Goal: Task Accomplishment & Management: Manage account settings

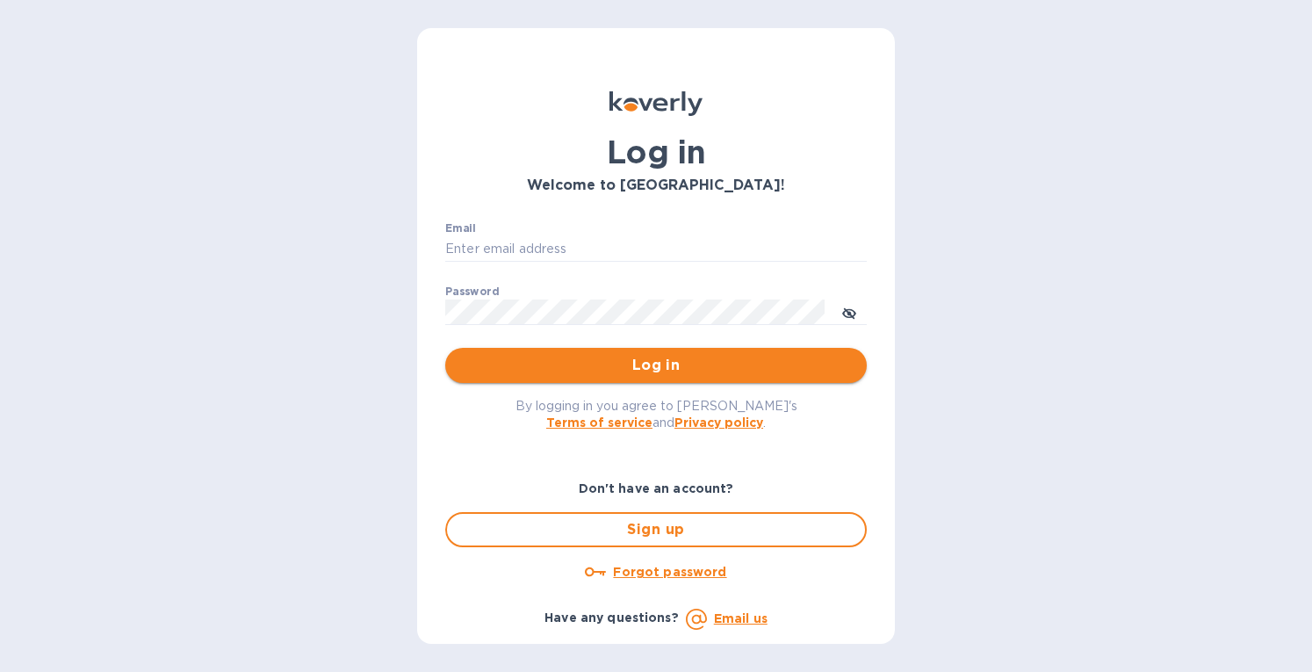
type input "eringrace@selectsellars.com"
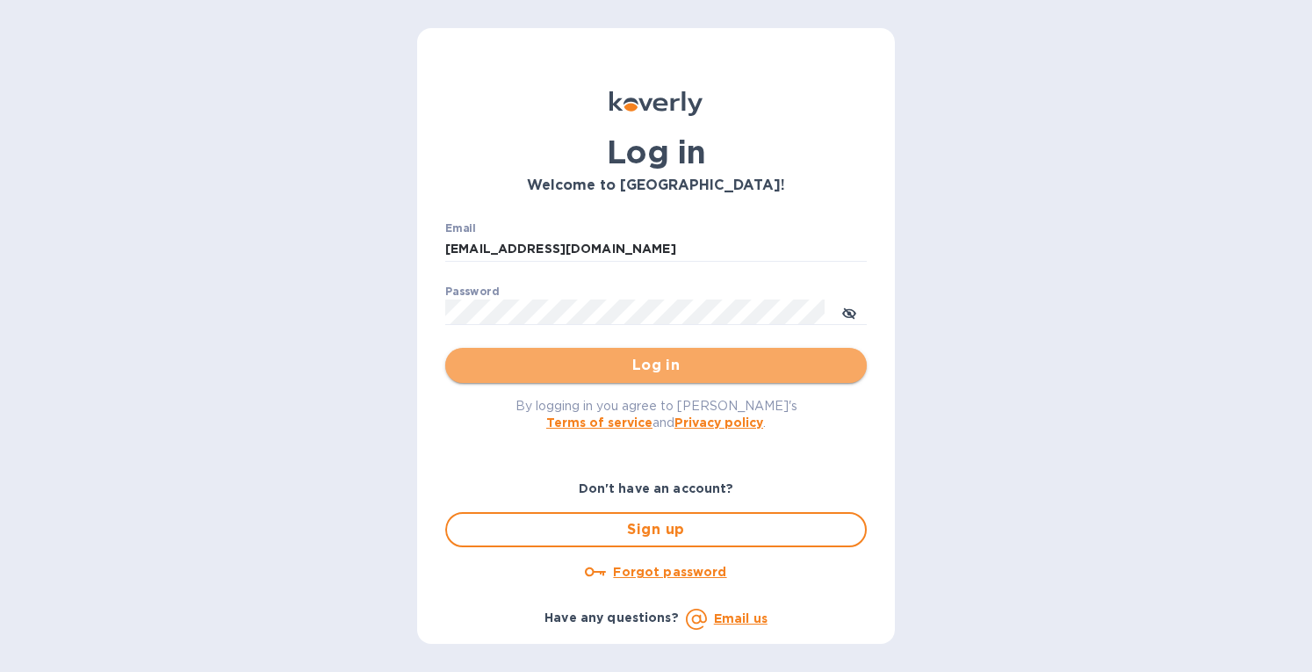
click at [607, 355] on span "Log in" at bounding box center [655, 365] width 393 height 21
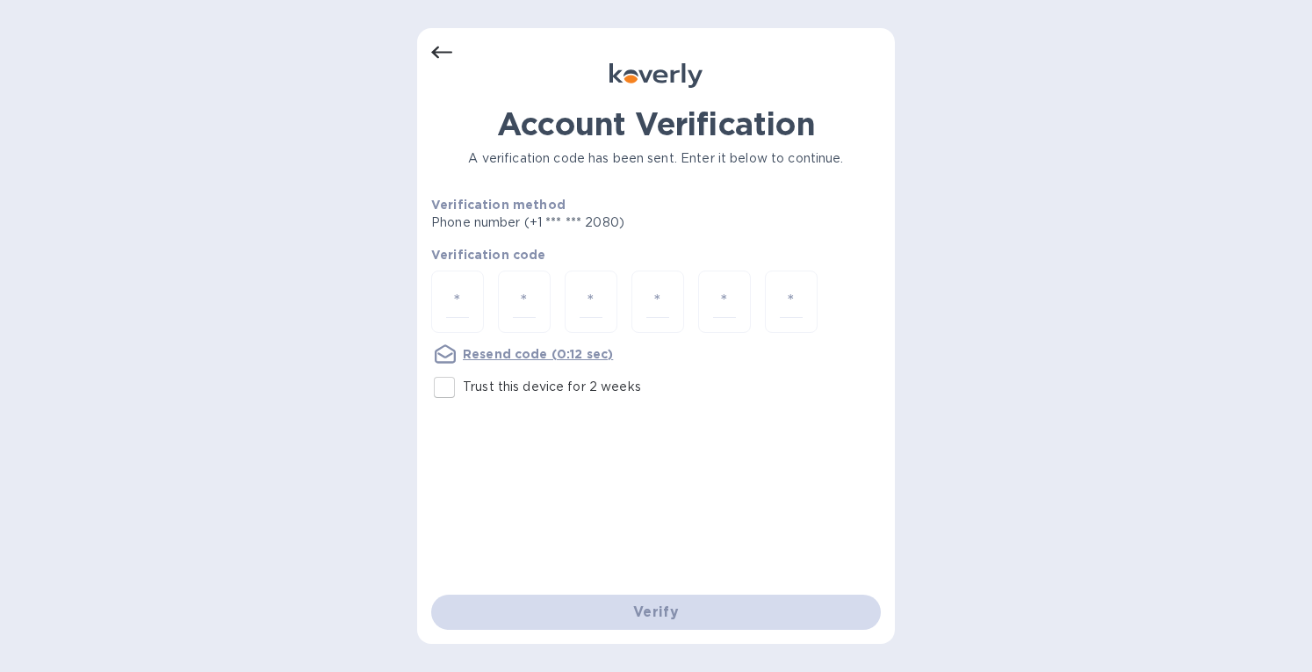
drag, startPoint x: 448, startPoint y: 392, endPoint x: 452, endPoint y: 383, distance: 10.6
click at [449, 391] on input "Trust this device for 2 weeks" at bounding box center [444, 387] width 37 height 37
checkbox input "true"
click at [457, 299] on input "number" at bounding box center [457, 301] width 23 height 32
type input "3"
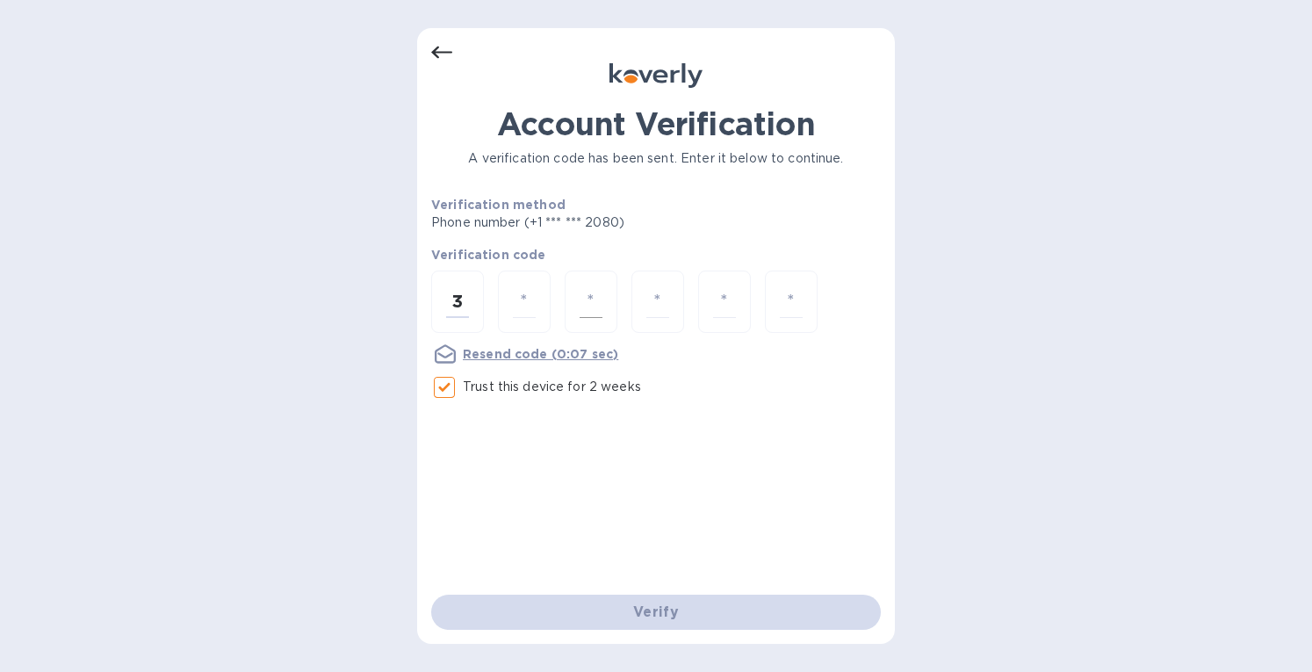
type input "4"
type input "3"
type input "4"
type input "3"
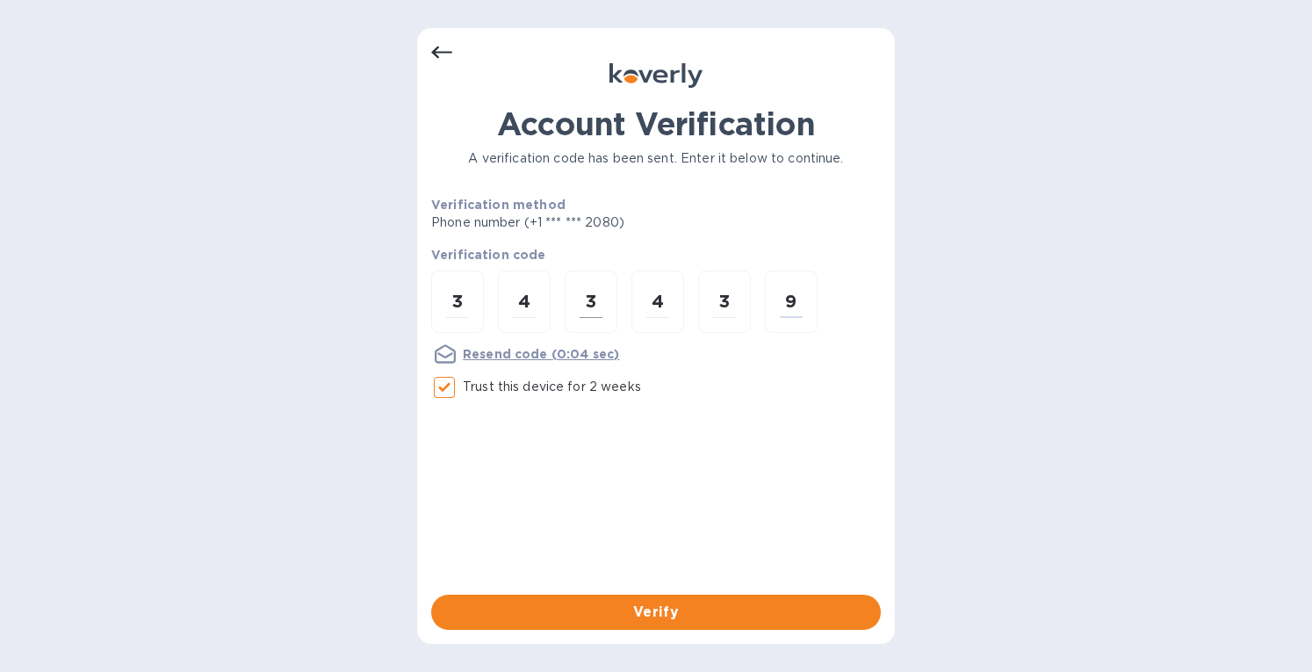
type input "9"
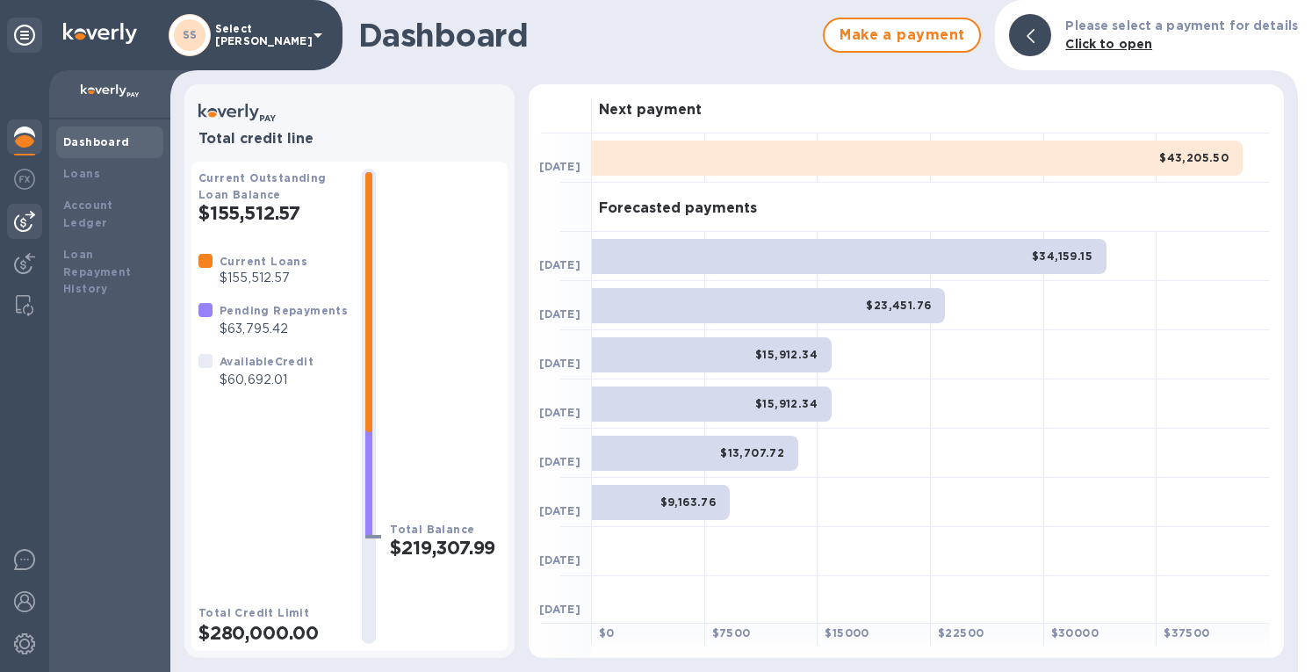
click at [26, 220] on img at bounding box center [24, 221] width 21 height 21
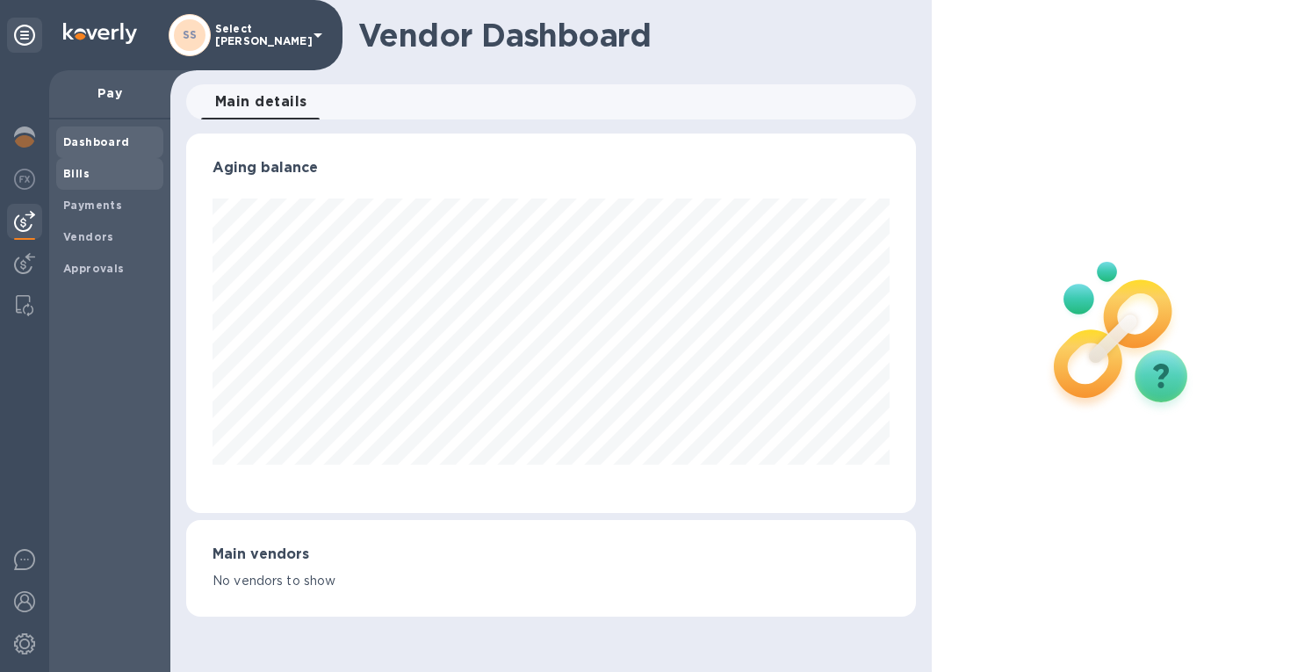
scroll to position [877648, 877297]
click at [83, 175] on b "Bills" at bounding box center [76, 173] width 26 height 13
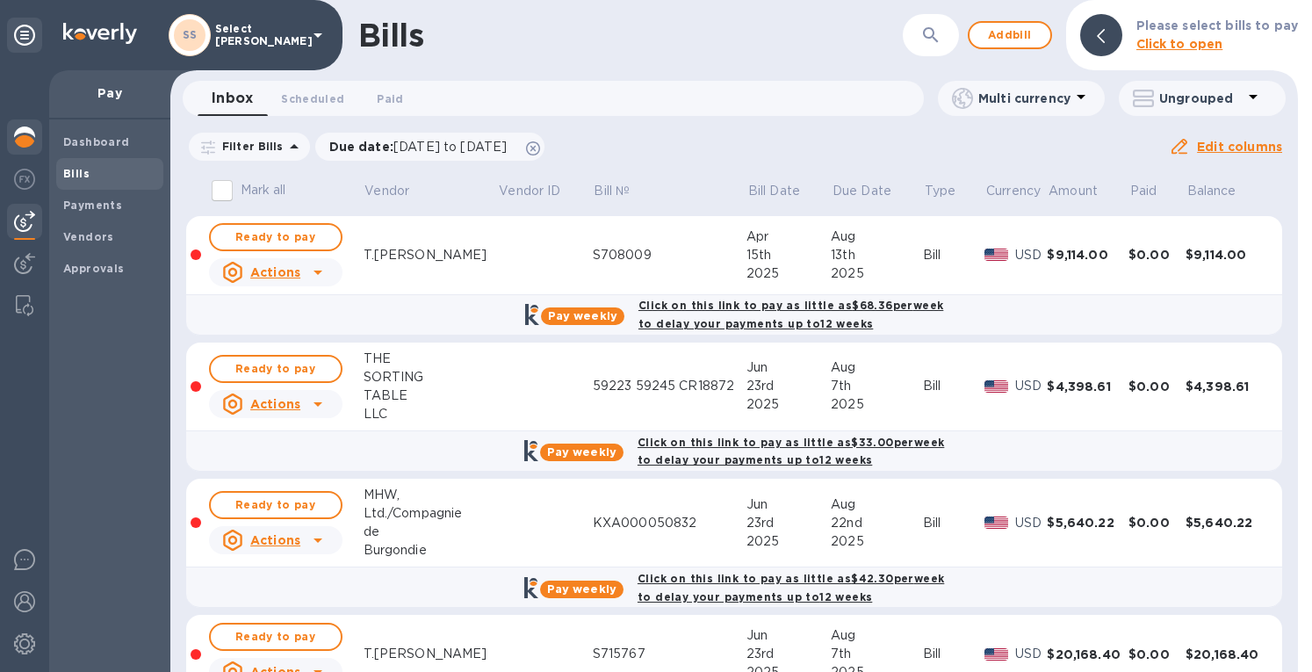
click at [26, 140] on img at bounding box center [24, 136] width 21 height 21
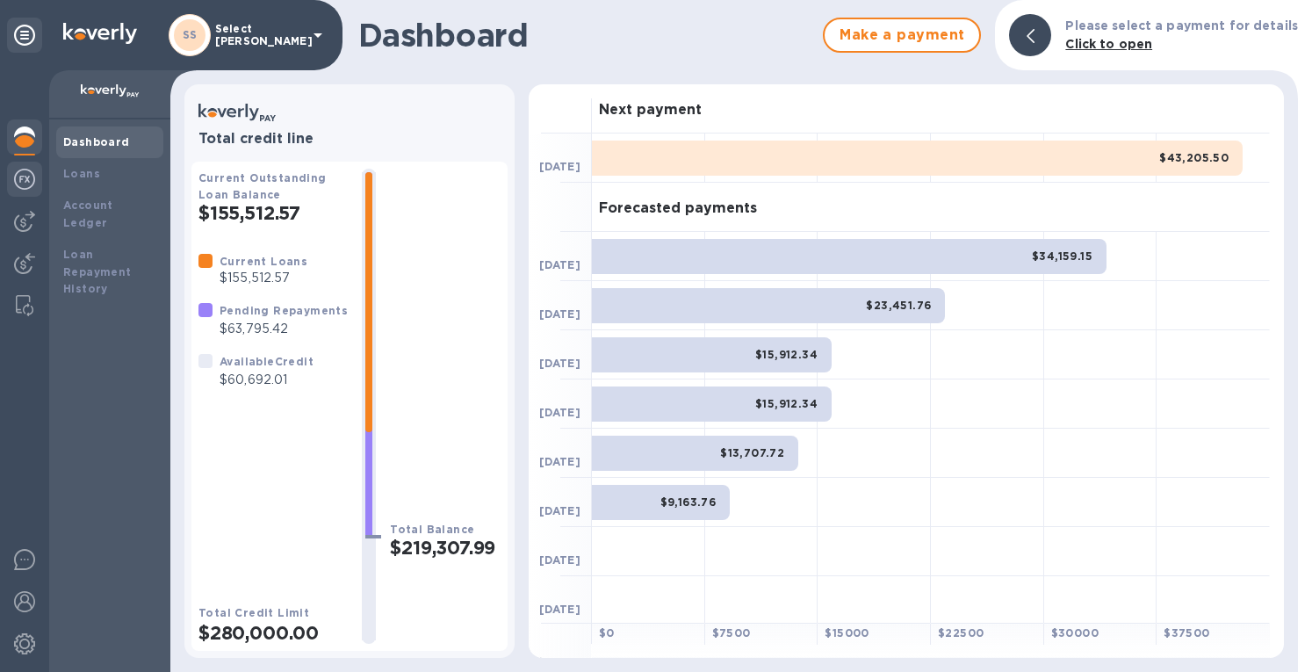
click at [11, 178] on div at bounding box center [24, 181] width 35 height 39
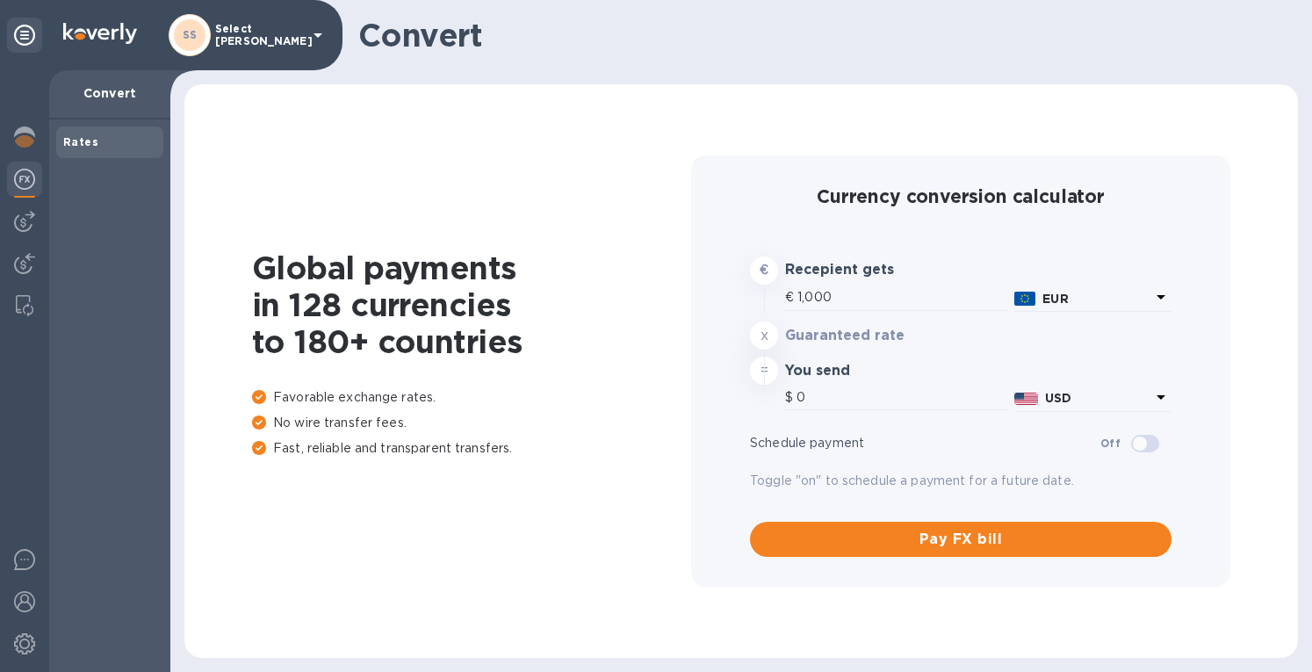
type input "1,178.36"
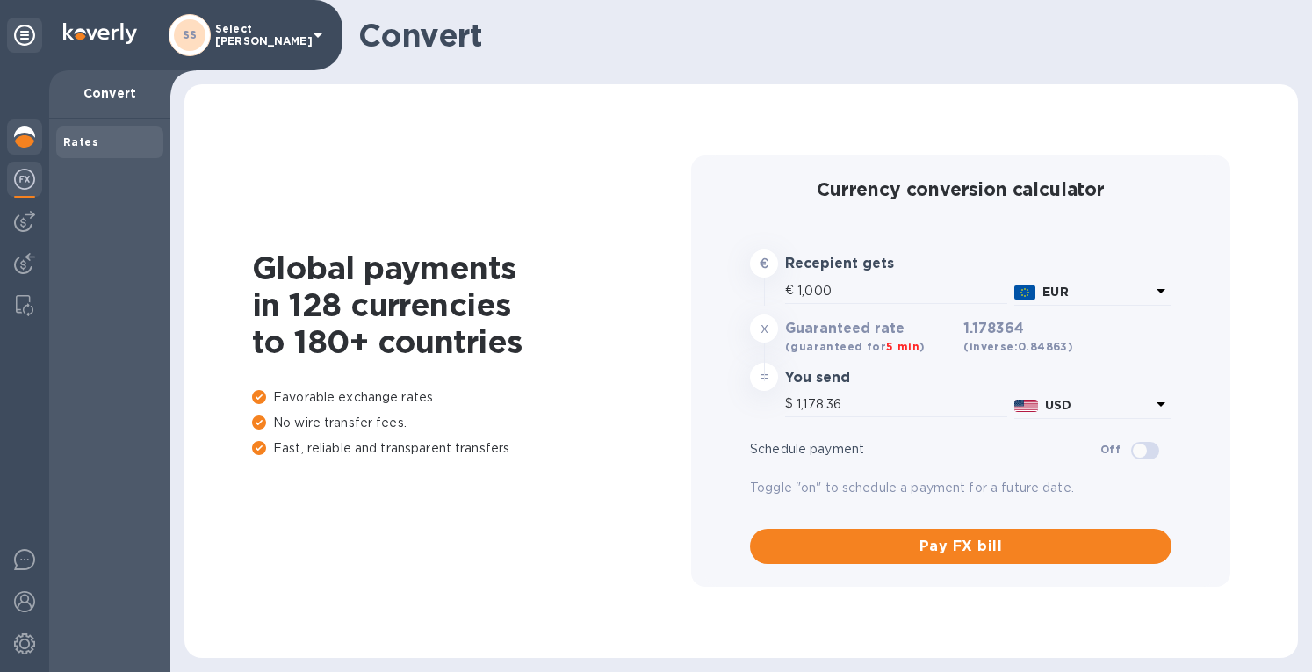
click at [19, 130] on img at bounding box center [24, 136] width 21 height 21
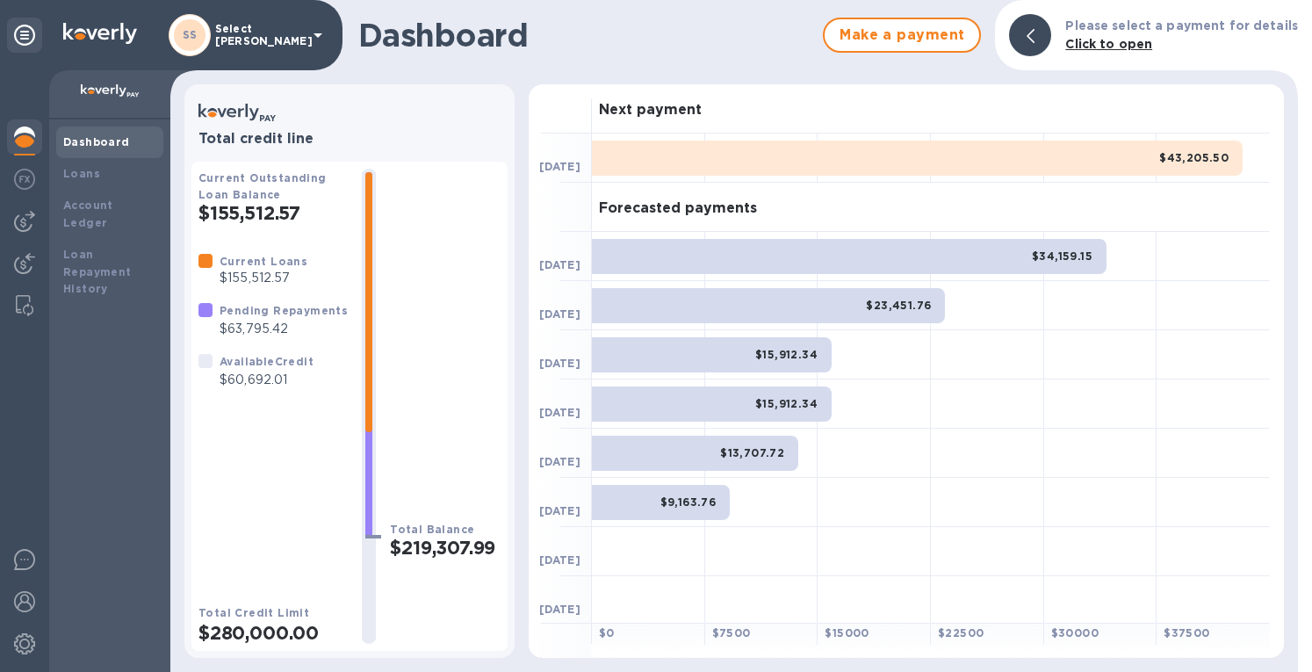
click at [985, 153] on div "$43,205.50" at bounding box center [917, 157] width 651 height 35
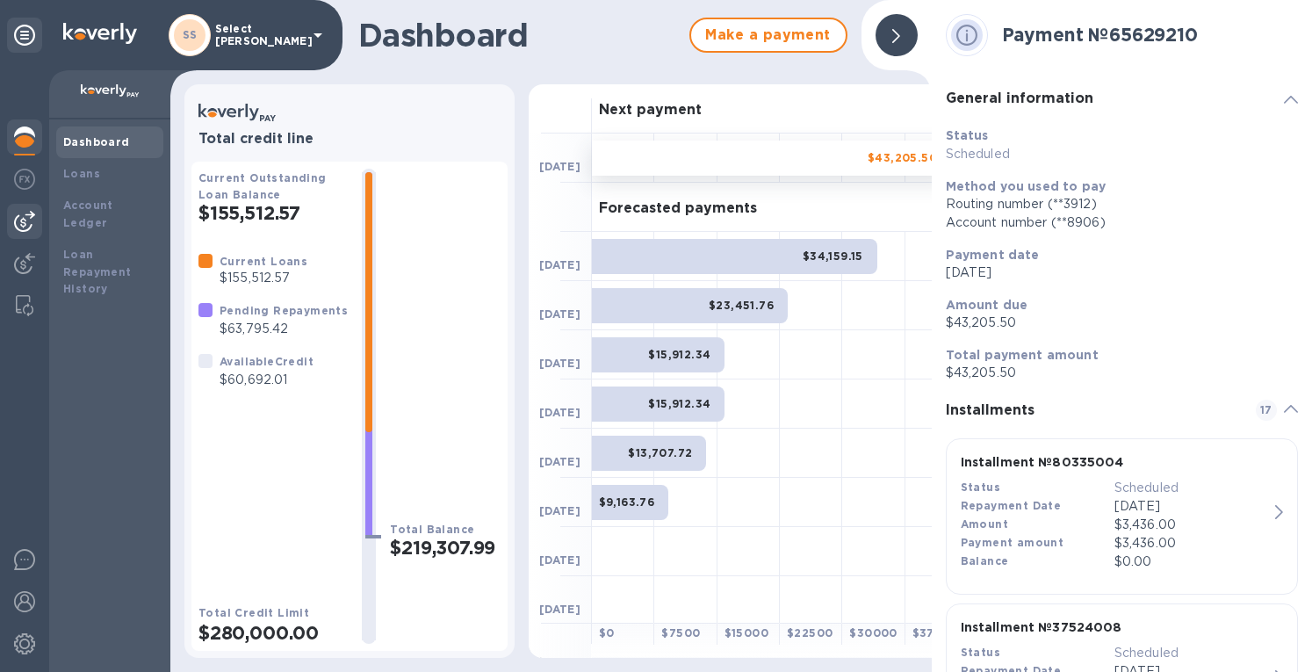
click at [21, 219] on img at bounding box center [24, 221] width 21 height 21
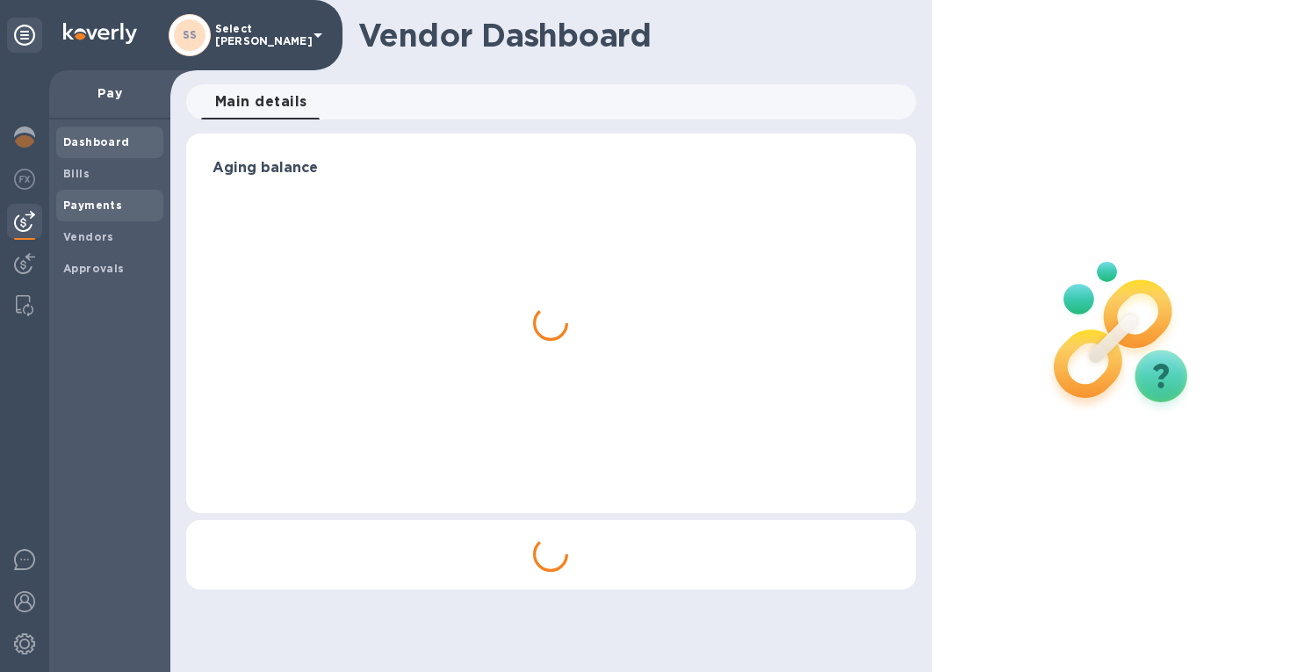
click at [74, 207] on b "Payments" at bounding box center [92, 204] width 59 height 13
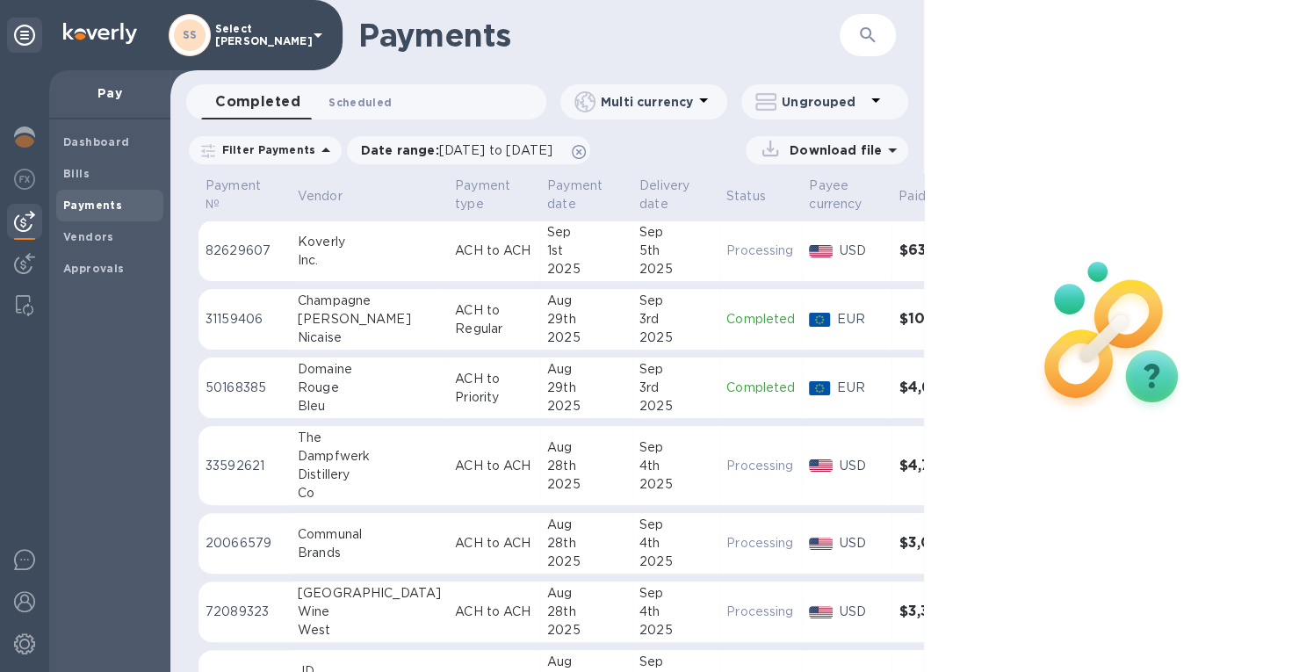
click at [376, 93] on span "Scheduled 0" at bounding box center [359, 102] width 63 height 18
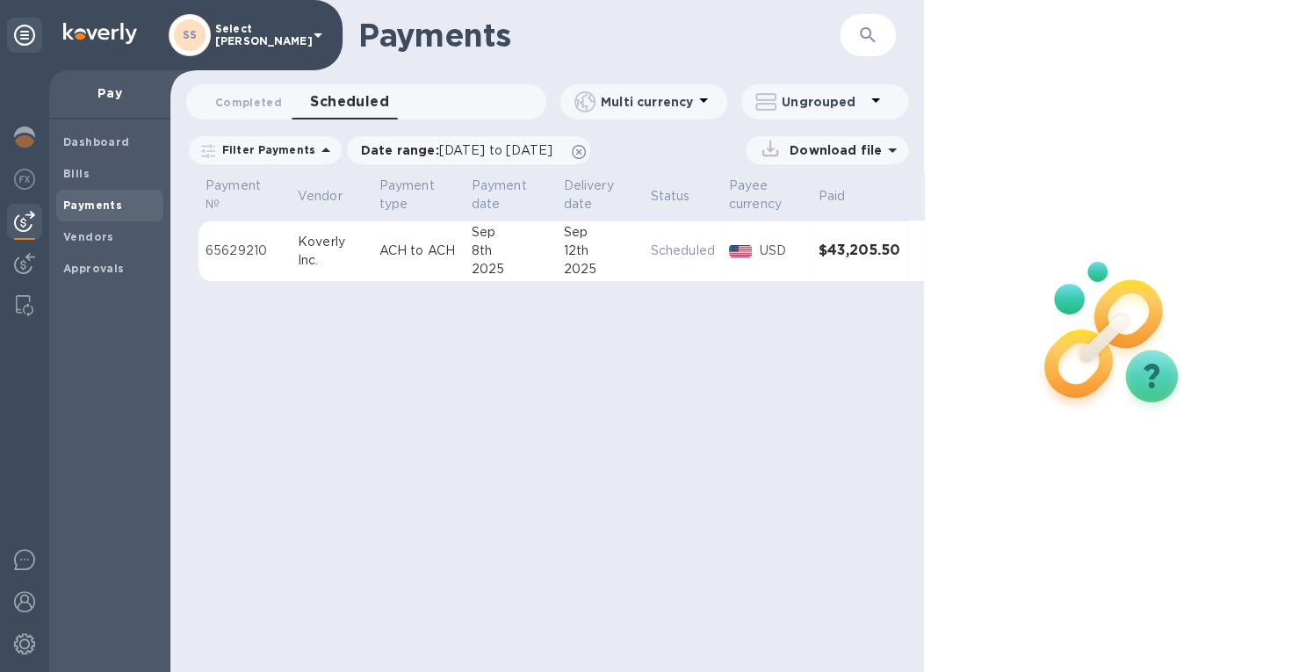
click at [887, 140] on icon at bounding box center [892, 150] width 21 height 21
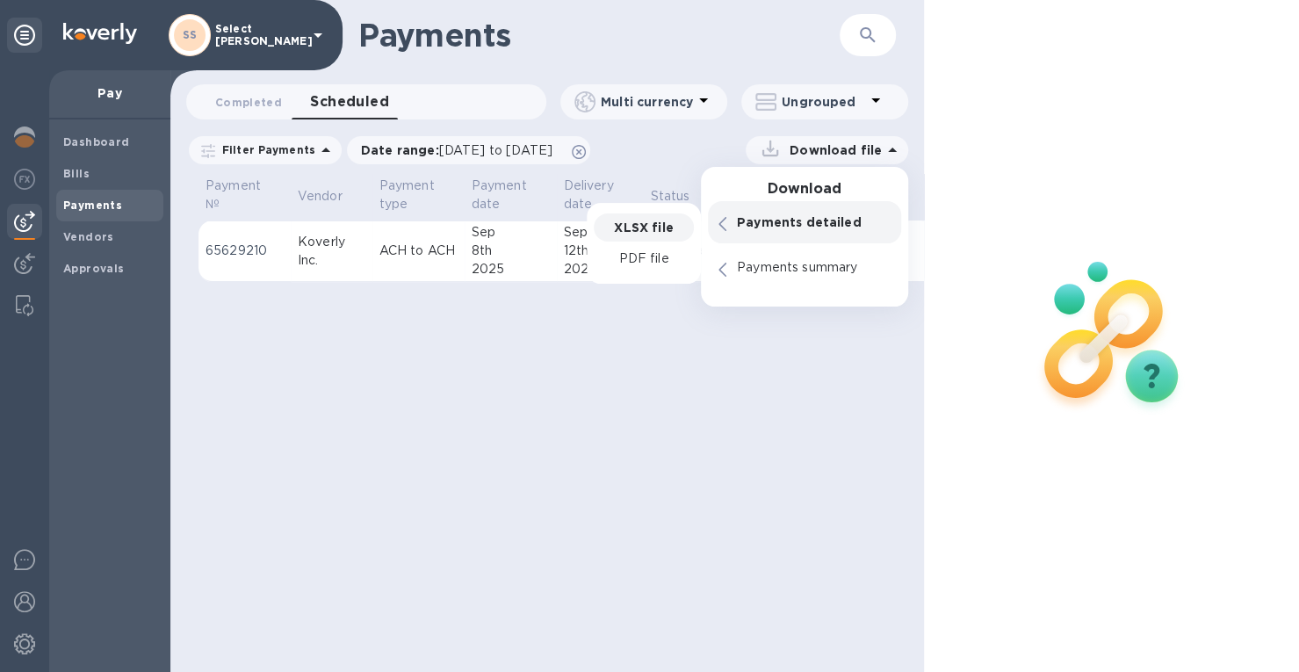
click at [634, 226] on p "XLSX file" at bounding box center [643, 228] width 59 height 18
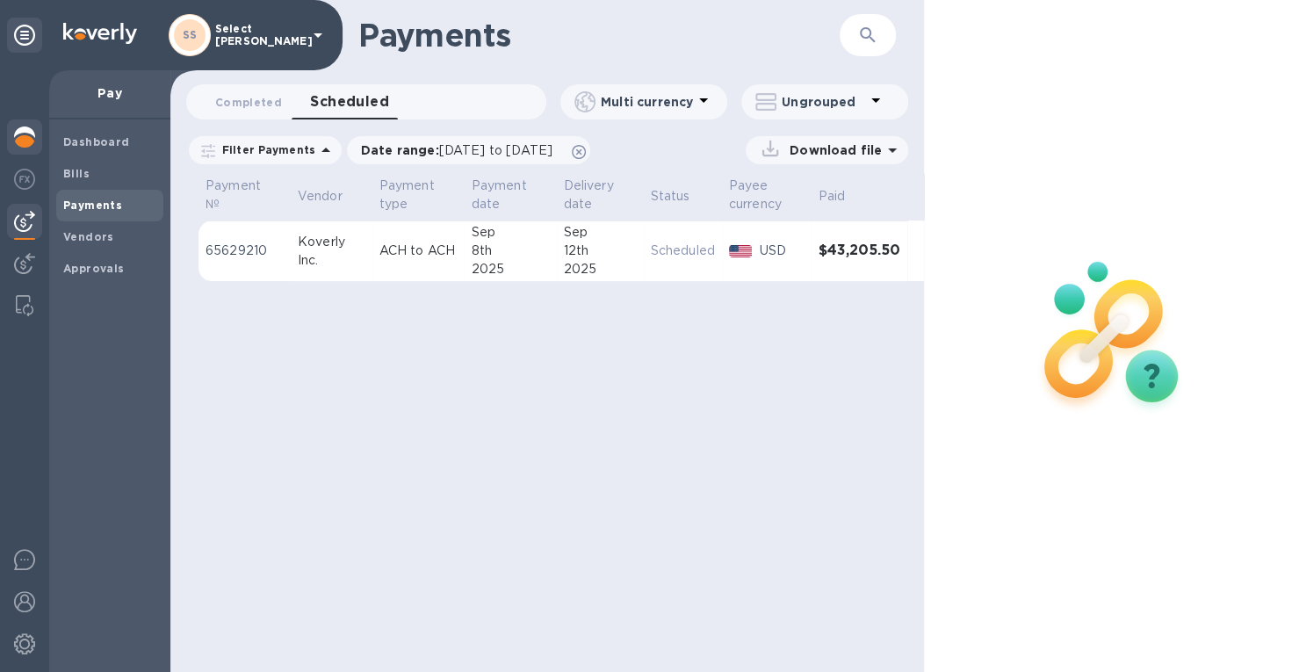
click at [16, 136] on img at bounding box center [24, 136] width 21 height 21
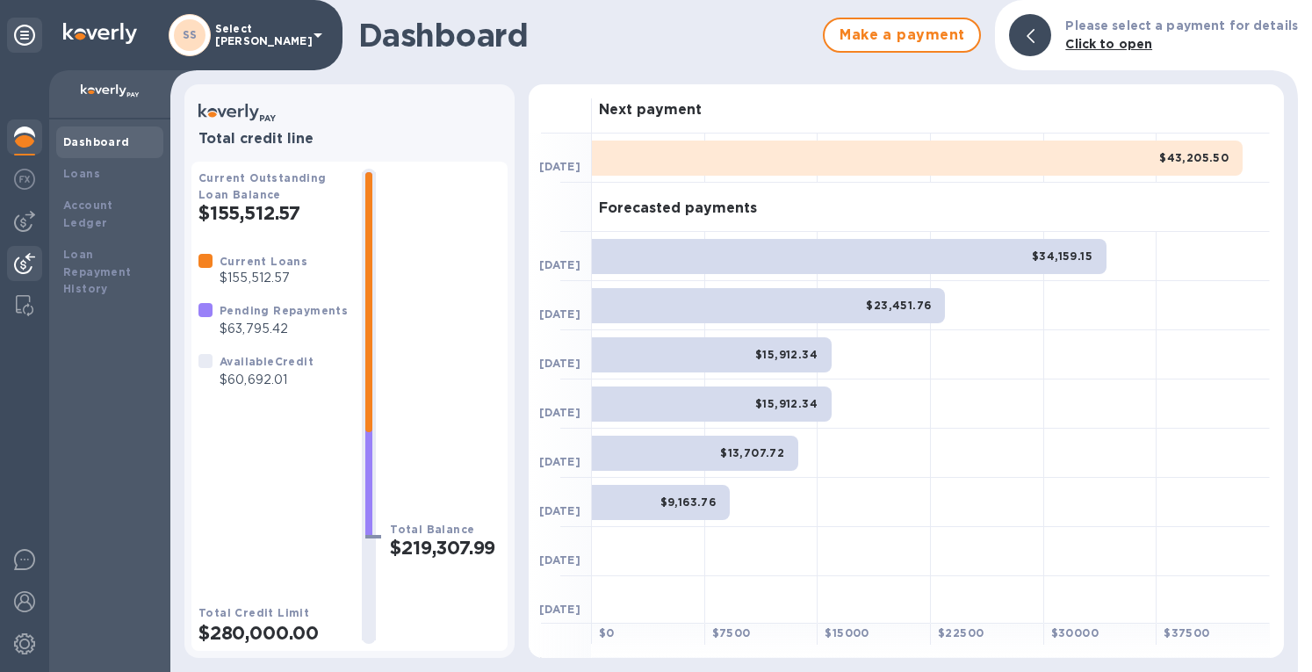
click at [21, 267] on img at bounding box center [24, 263] width 21 height 21
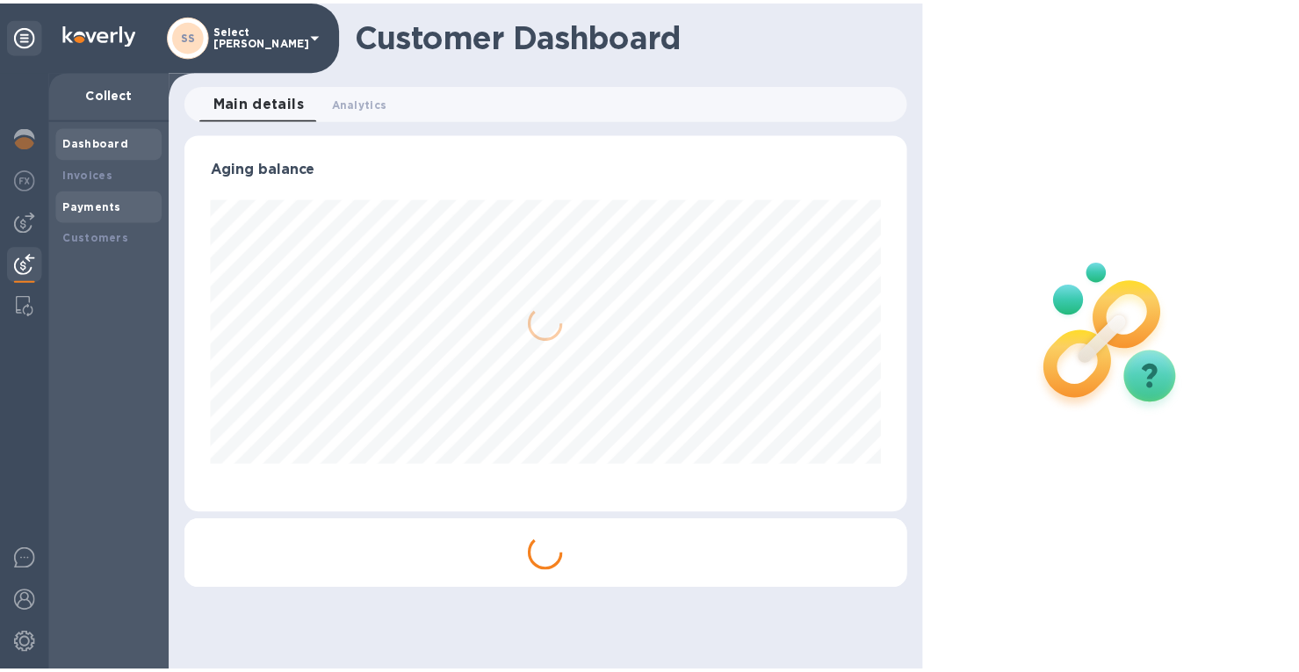
scroll to position [877648, 877304]
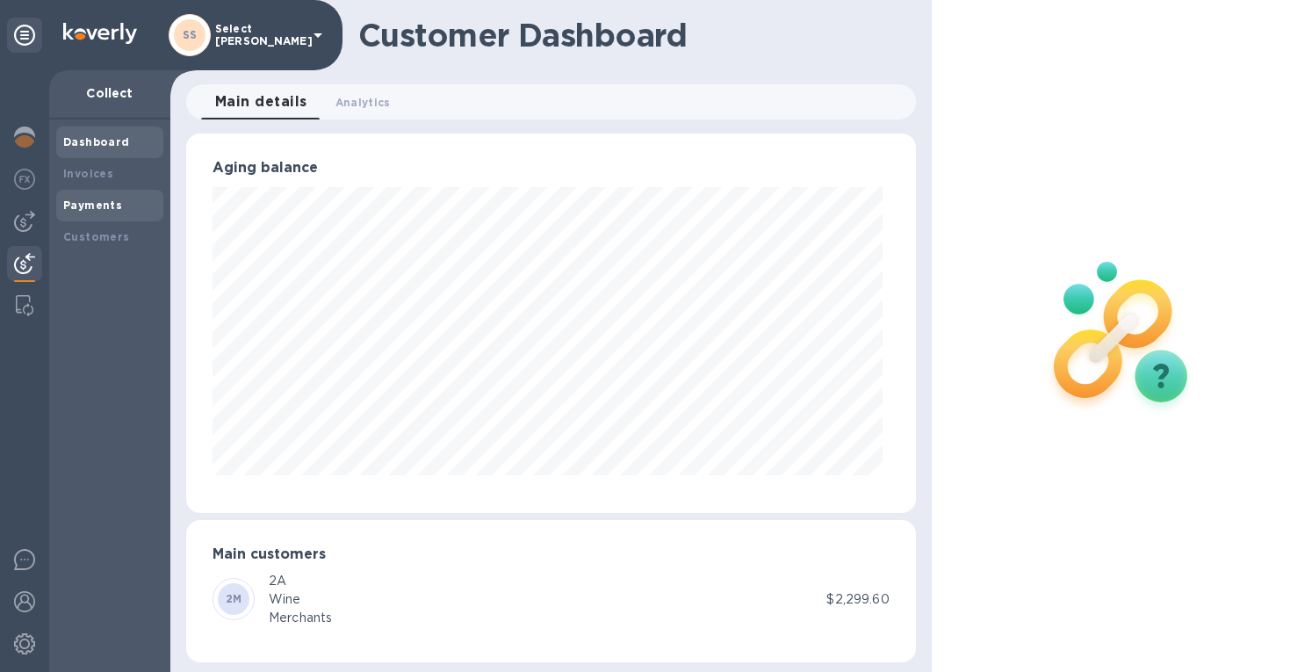
click at [74, 203] on b "Payments" at bounding box center [92, 204] width 59 height 13
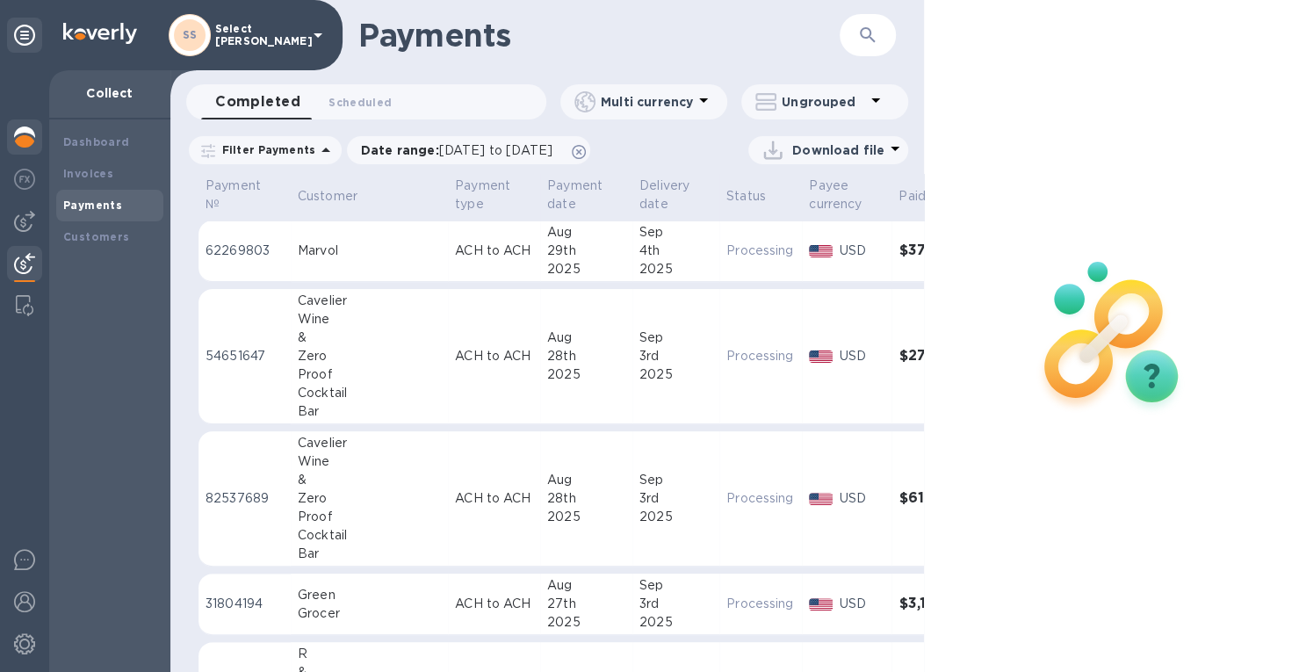
click at [27, 134] on img at bounding box center [24, 136] width 21 height 21
